Goal: Check status: Check status

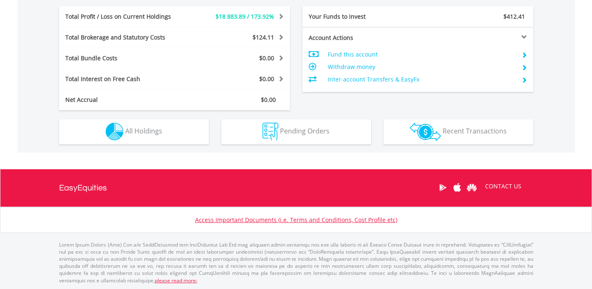
scroll to position [80, 158]
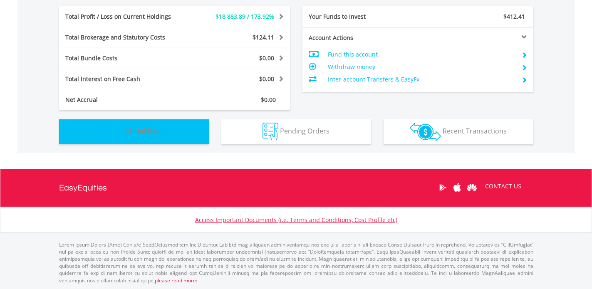
click at [176, 138] on button "Holdings All Holdings" at bounding box center [134, 131] width 150 height 25
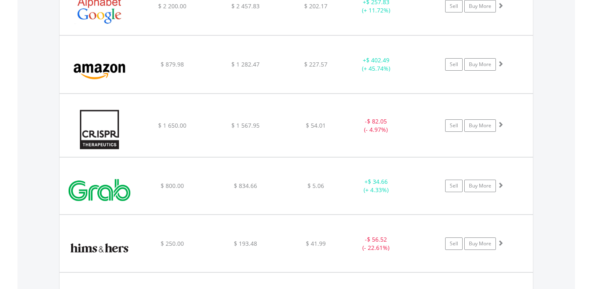
scroll to position [728, 0]
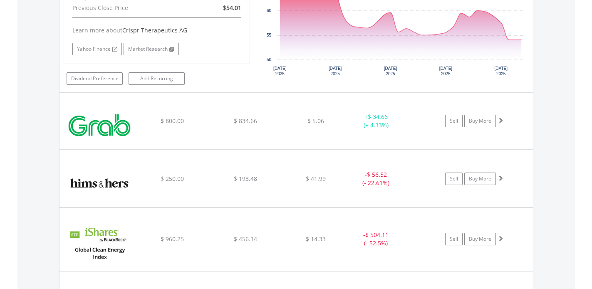
scroll to position [960, 0]
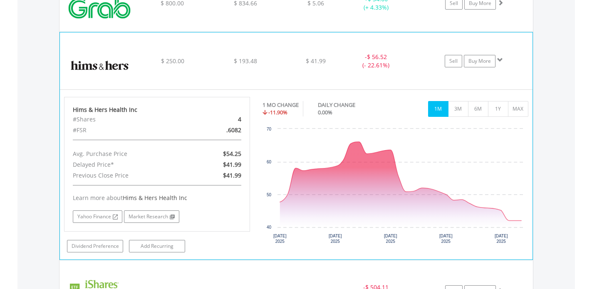
scroll to position [1076, 0]
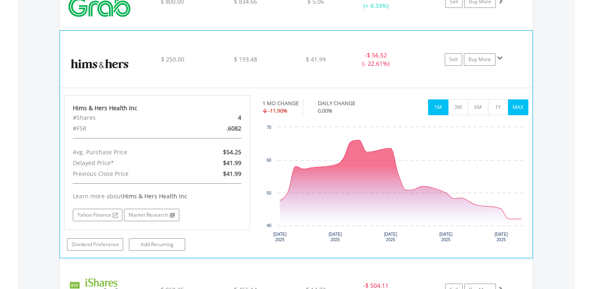
click at [524, 107] on button "MAX" at bounding box center [518, 107] width 20 height 16
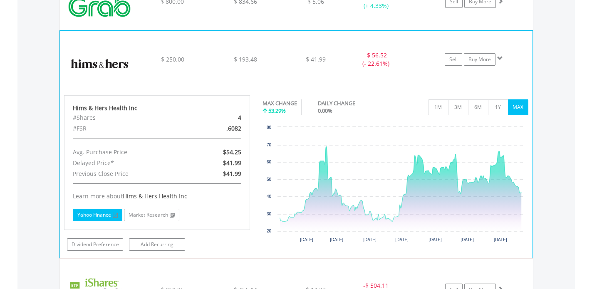
click at [86, 213] on link "Yahoo Finance" at bounding box center [97, 215] width 49 height 12
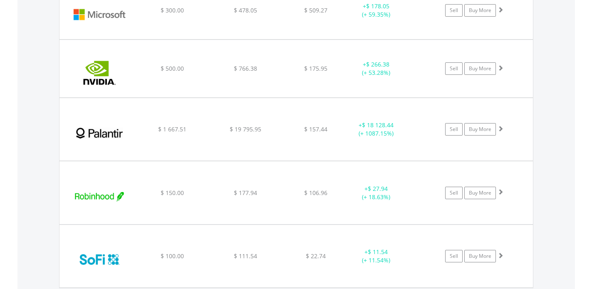
scroll to position [1479, 0]
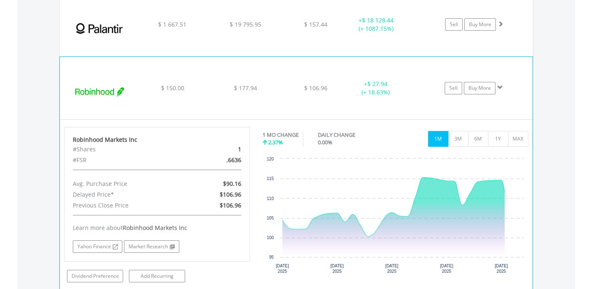
scroll to position [1585, 0]
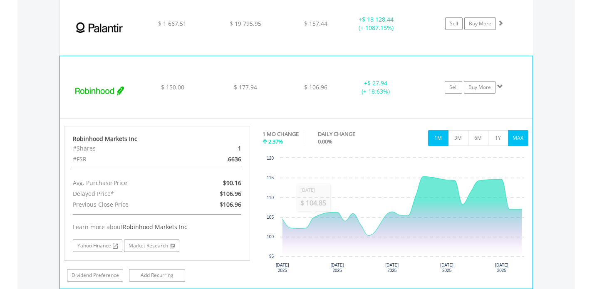
click at [514, 143] on button "MAX" at bounding box center [518, 138] width 20 height 16
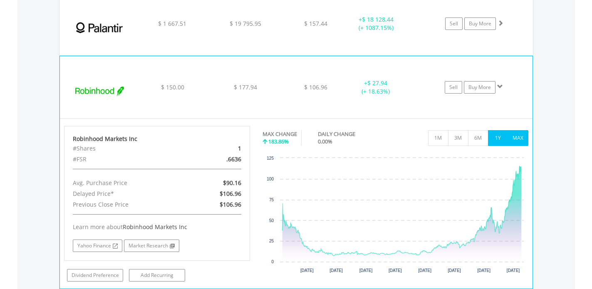
click at [499, 142] on button "1Y" at bounding box center [498, 138] width 20 height 16
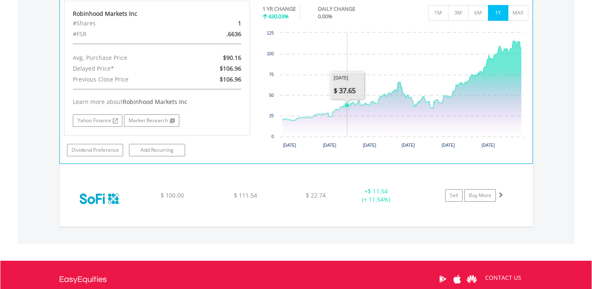
scroll to position [1711, 0]
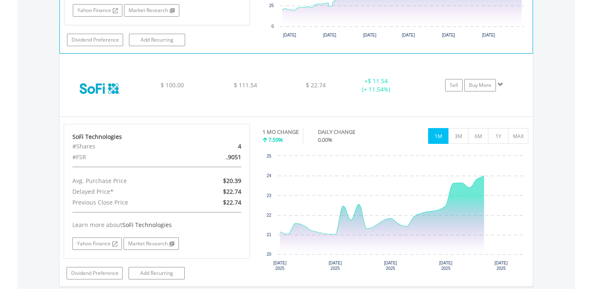
scroll to position [1823, 0]
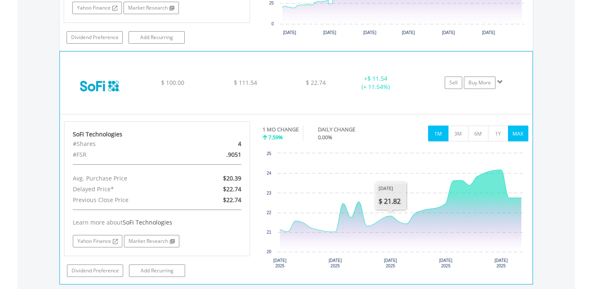
click at [525, 136] on button "MAX" at bounding box center [518, 134] width 20 height 16
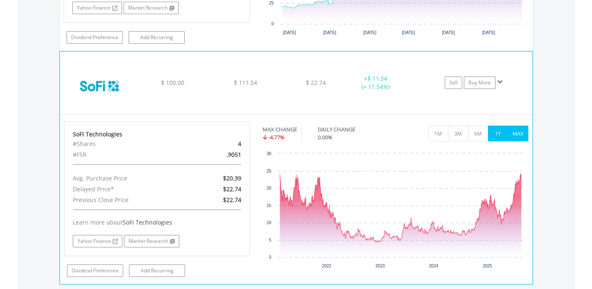
click at [501, 136] on button "1Y" at bounding box center [498, 134] width 20 height 16
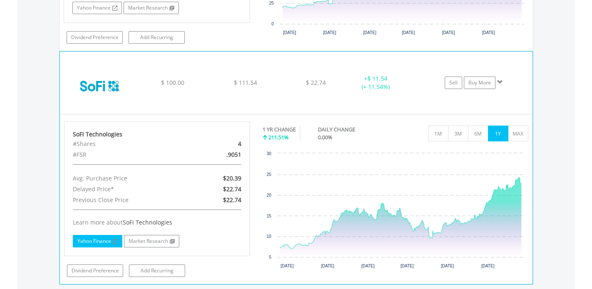
click at [81, 238] on link "Yahoo Finance" at bounding box center [97, 241] width 49 height 12
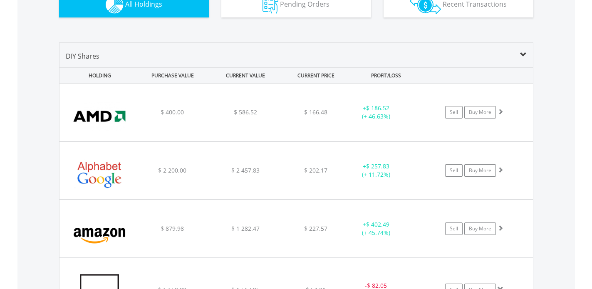
scroll to position [556, 0]
